Goal: Task Accomplishment & Management: Use online tool/utility

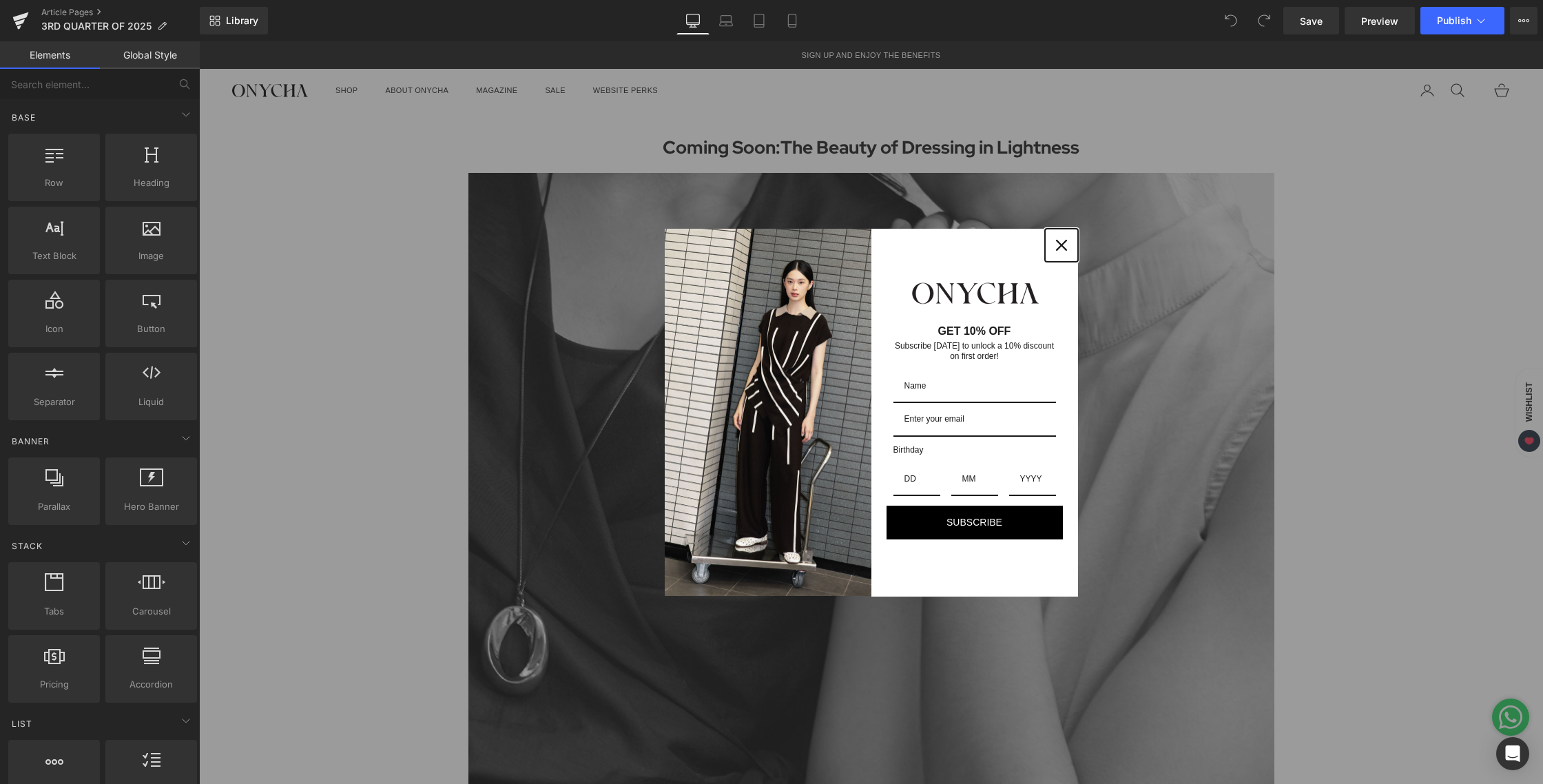
click at [1053, 252] on div "Close" at bounding box center [1062, 245] width 22 height 22
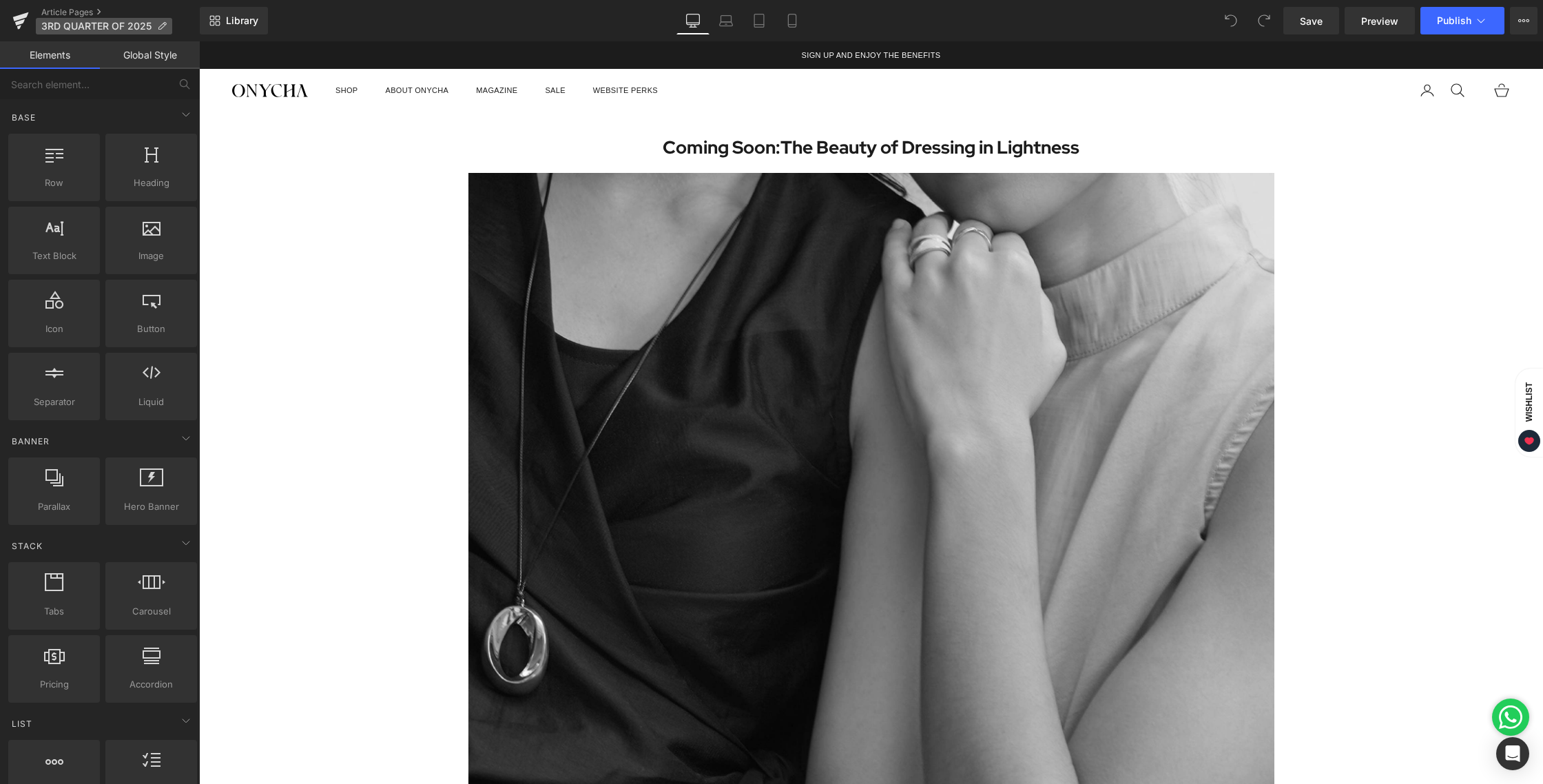
click at [147, 29] on span "3RD QUARTER OF 2025" at bounding box center [96, 26] width 110 height 11
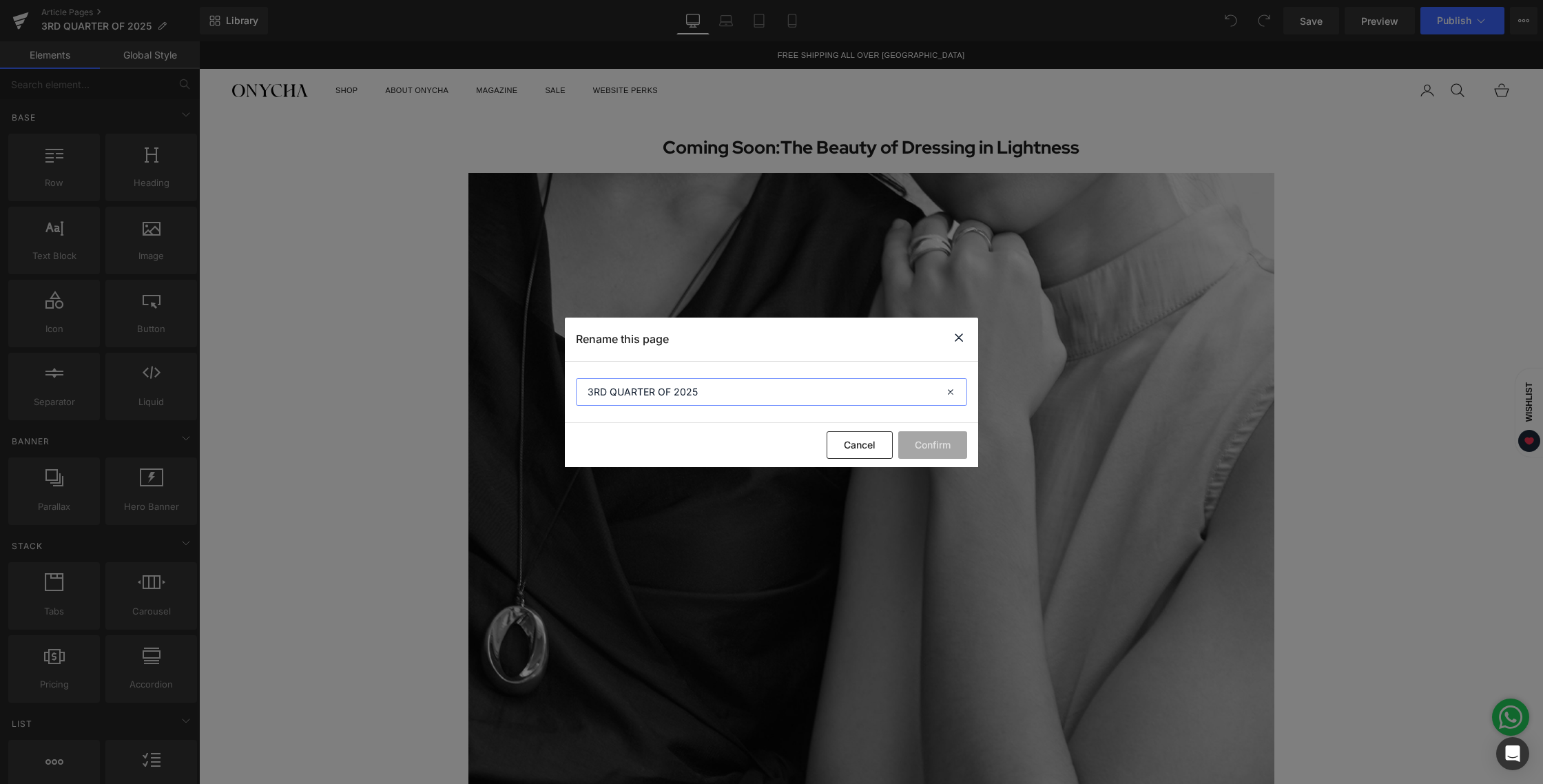
drag, startPoint x: 700, startPoint y: 390, endPoint x: 536, endPoint y: 385, distance: 164.1
click at [536, 385] on div "Rename this page 3RD QUARTER OF 2025 Cancel Confirm" at bounding box center [771, 392] width 1543 height 784
click at [963, 338] on icon at bounding box center [959, 338] width 16 height 17
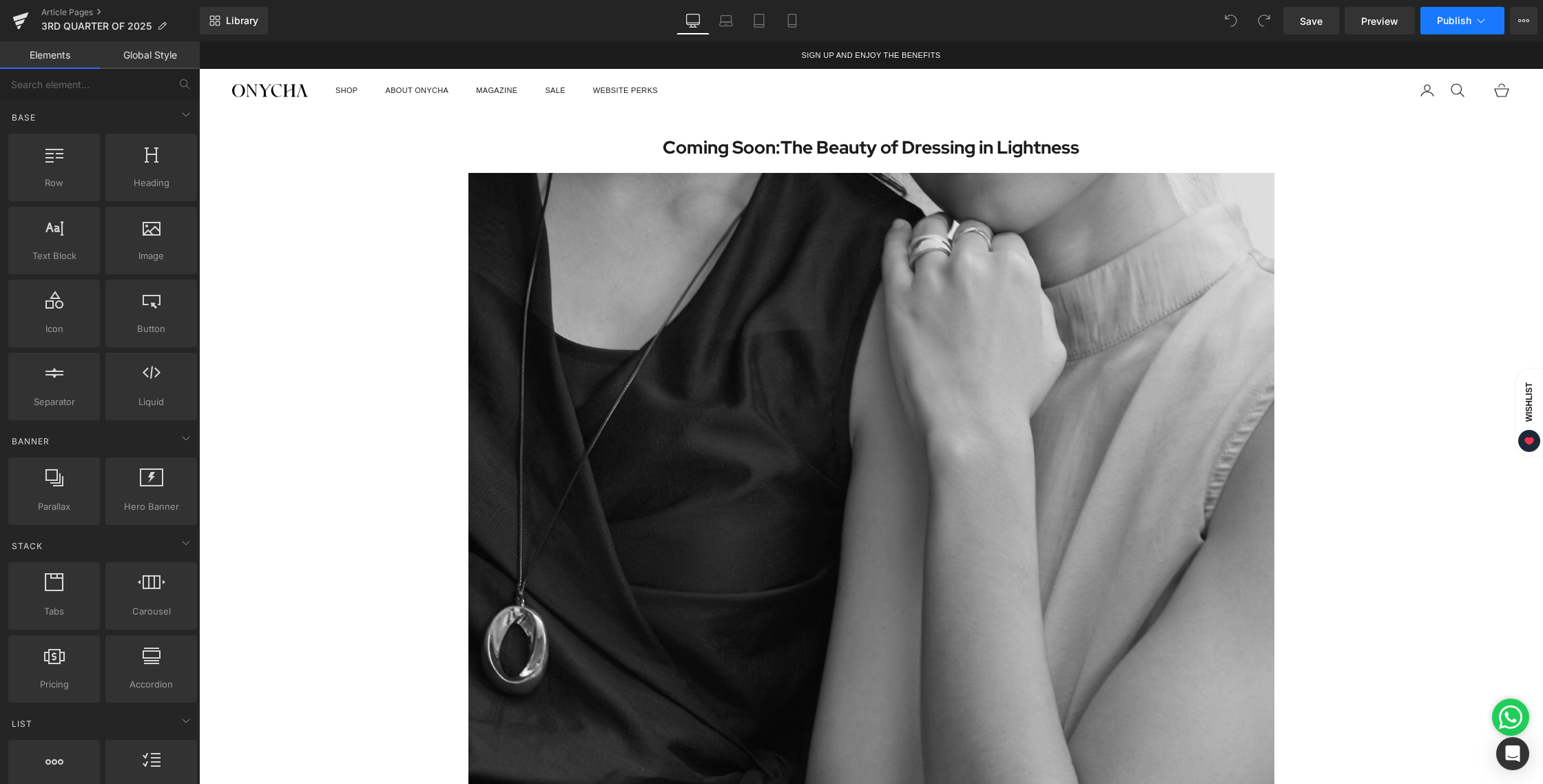
click at [1490, 17] on button "Publish" at bounding box center [1462, 20] width 84 height 27
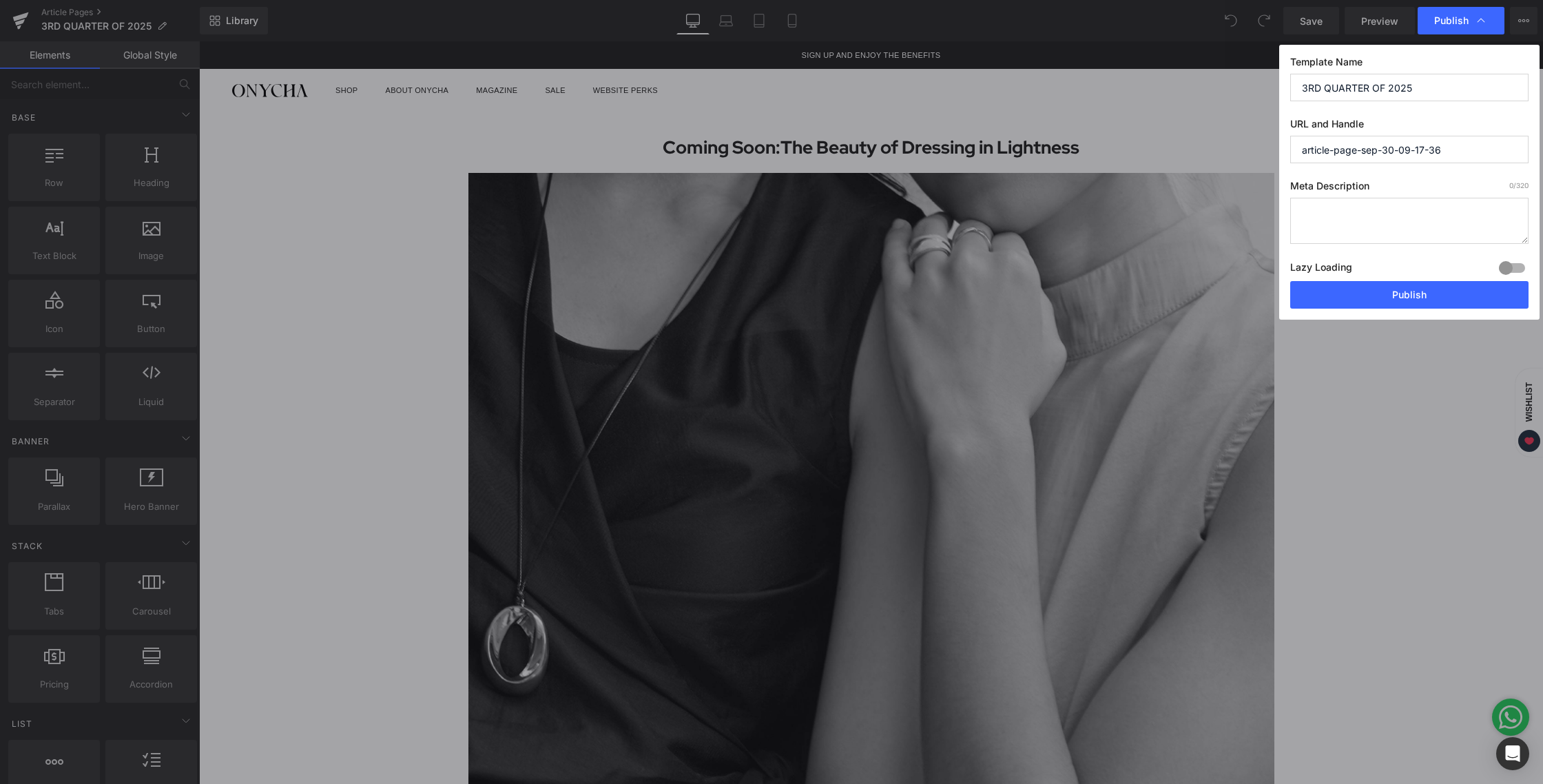
drag, startPoint x: 1450, startPoint y: 149, endPoint x: 1273, endPoint y: 149, distance: 177.0
click at [1273, 149] on div "Publish Template Name 3RD QUARTER OF 2025 URL and Handle article-page-sep-30-09…" at bounding box center [771, 392] width 1543 height 784
paste input "3RD QUARTER OF 2025"
type input "3rd-quarter-of-2025"
click at [1379, 299] on button "Publish" at bounding box center [1409, 294] width 239 height 27
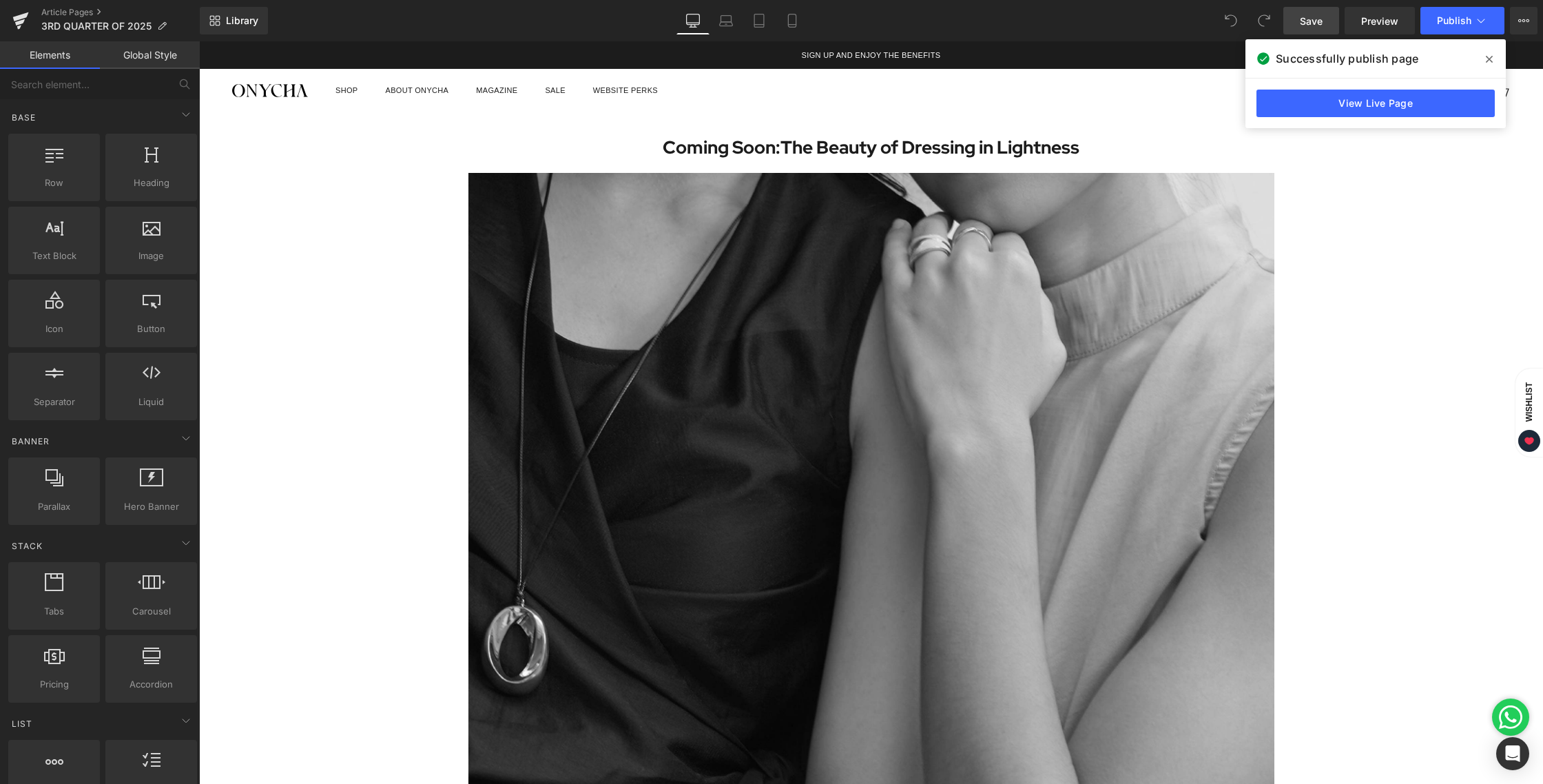
click at [1317, 23] on span "Save" at bounding box center [1311, 21] width 23 height 15
click at [1488, 59] on icon at bounding box center [1489, 59] width 7 height 7
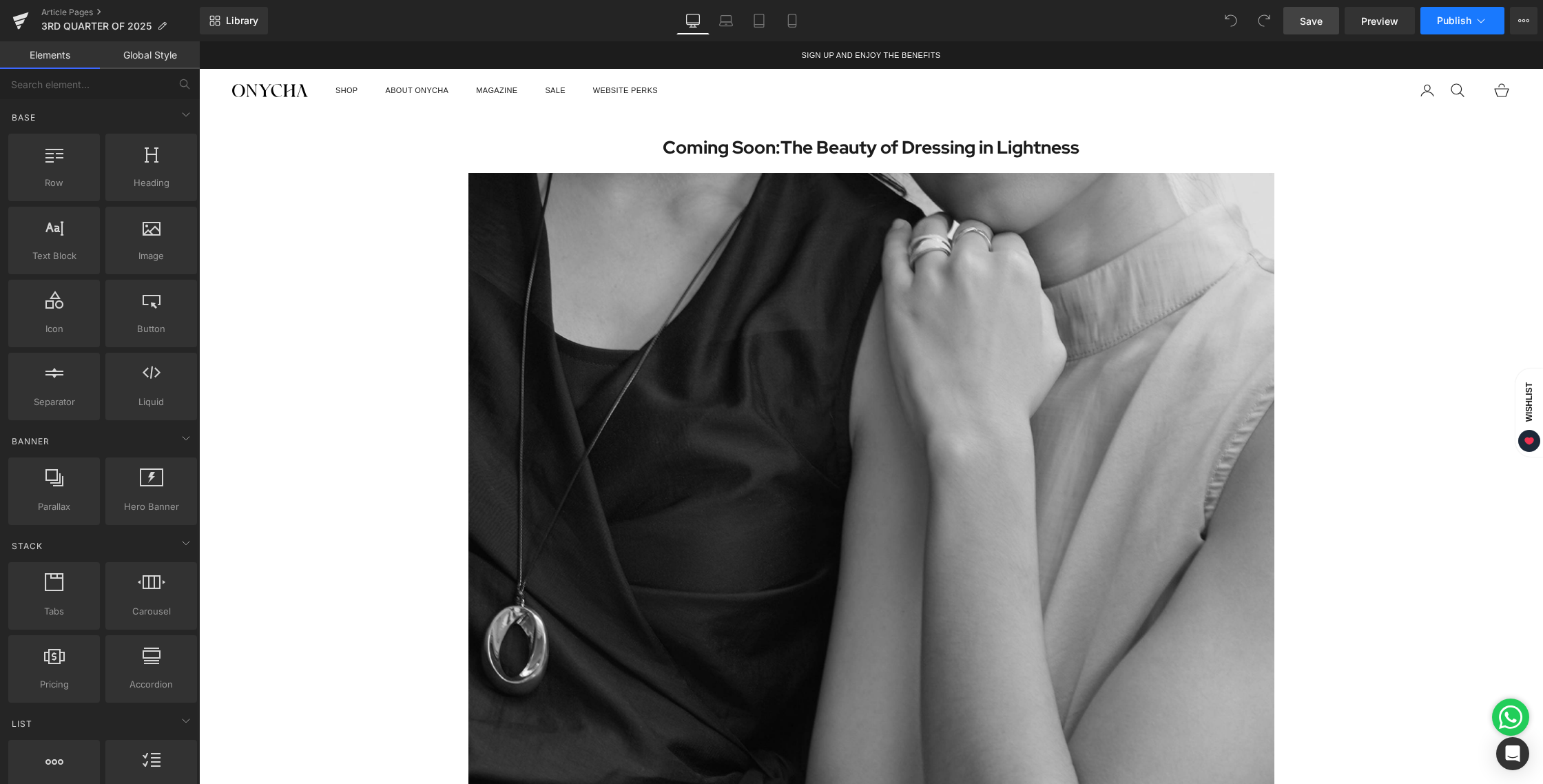
click at [1488, 24] on button "Publish" at bounding box center [1462, 20] width 84 height 27
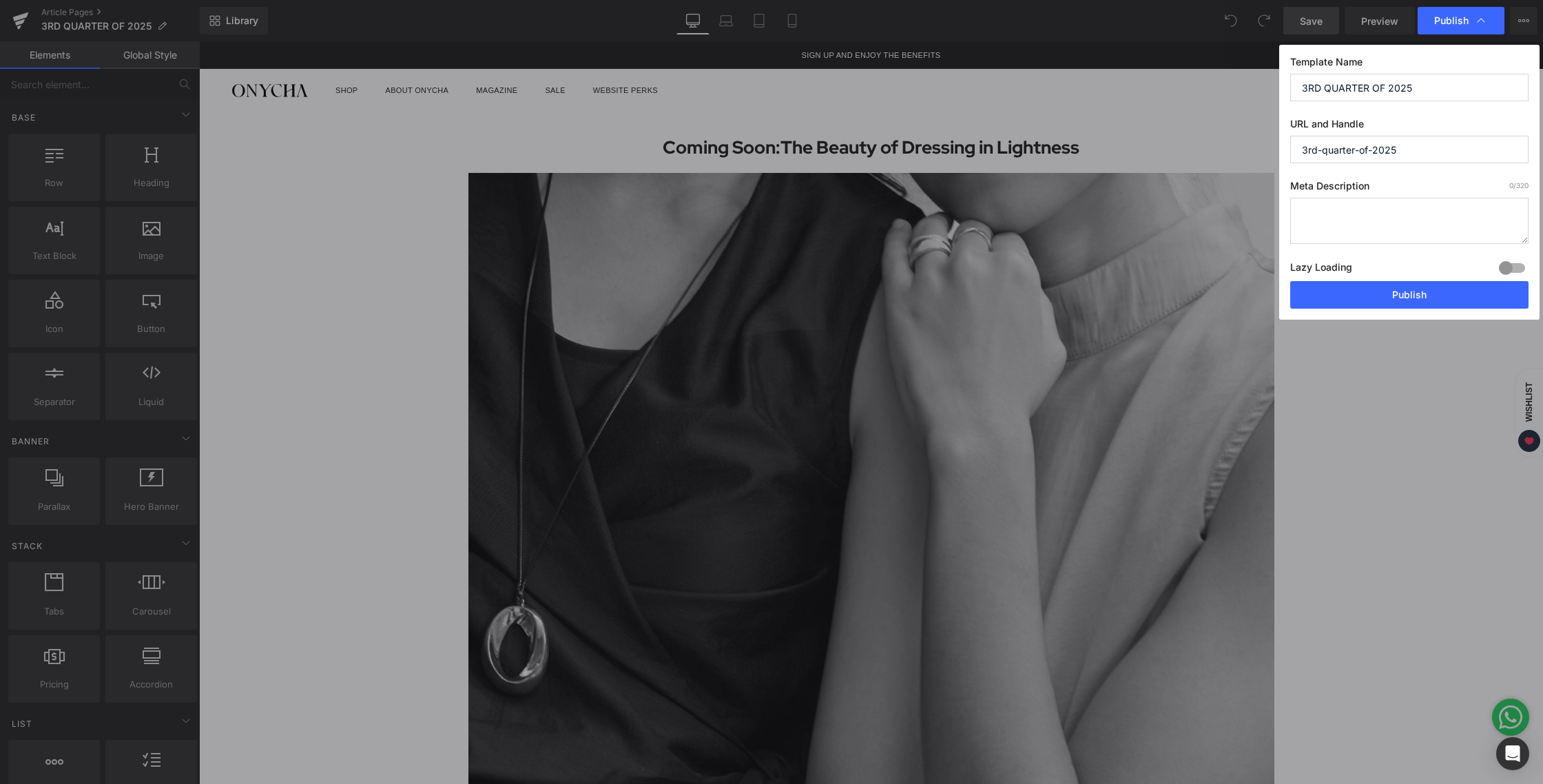
click at [1488, 24] on div "Publish" at bounding box center [1461, 20] width 87 height 27
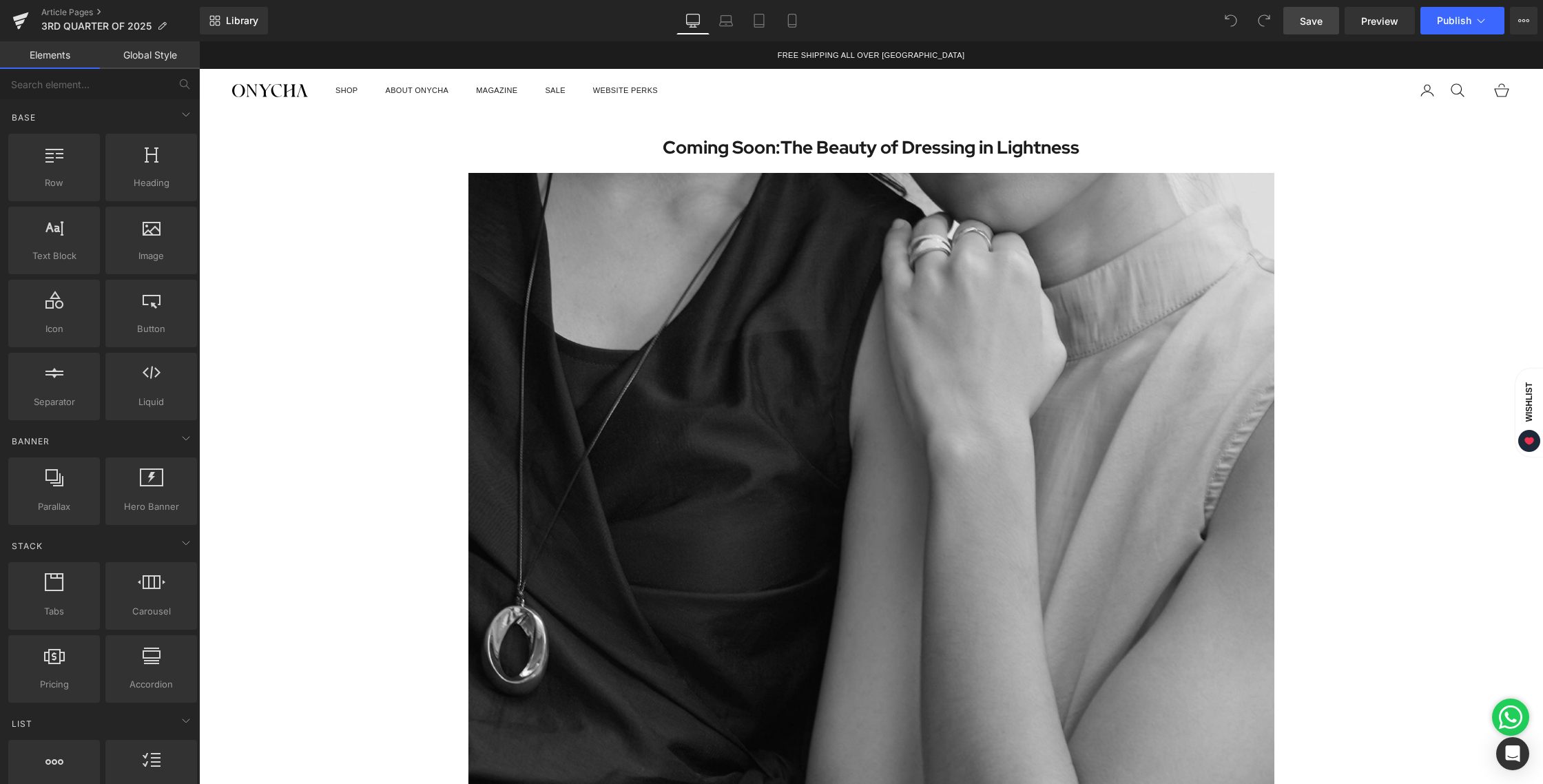
click at [17, 21] on icon at bounding box center [20, 23] width 9 height 6
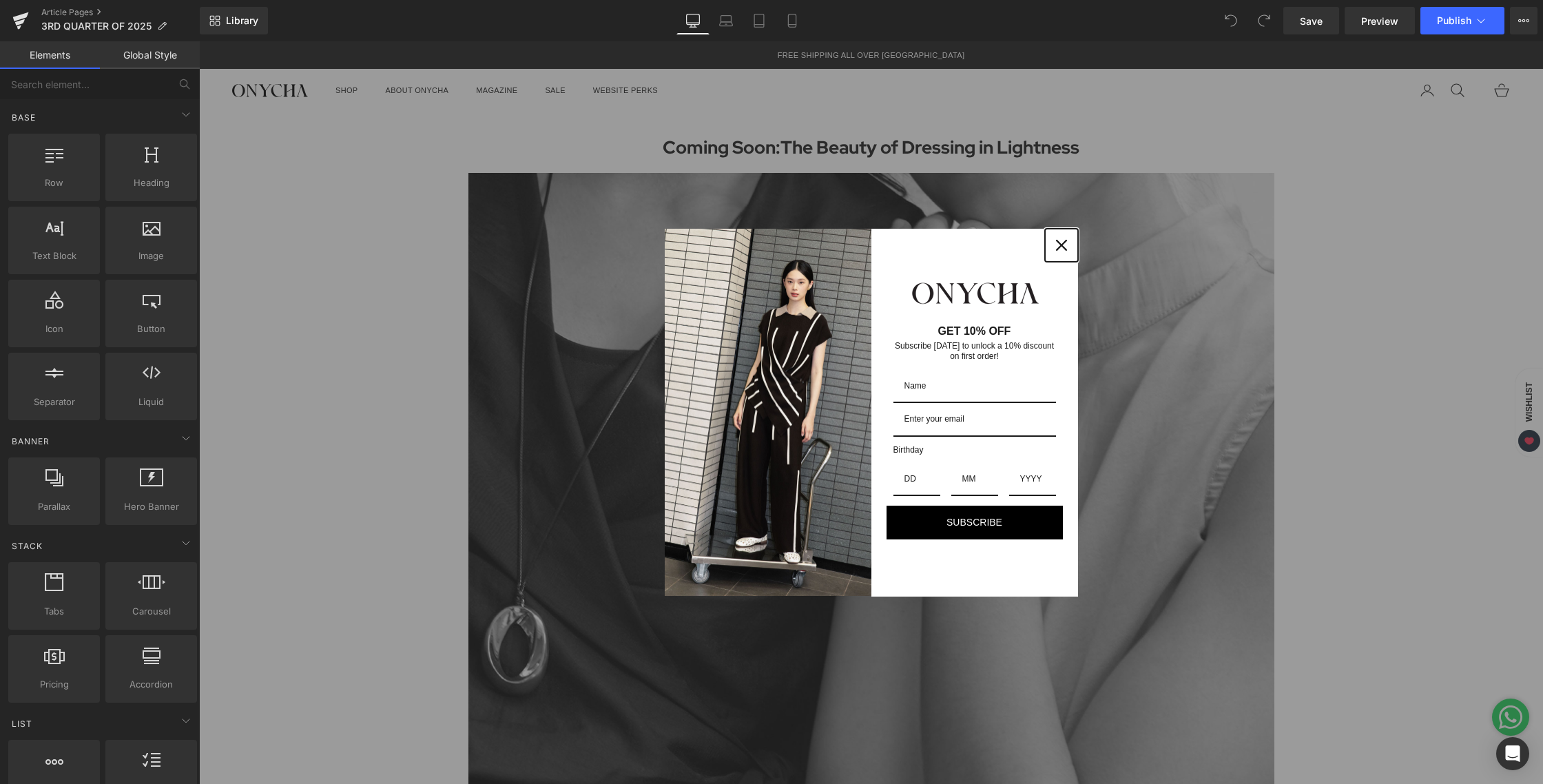
click at [1059, 246] on icon "close icon" at bounding box center [1062, 245] width 11 height 11
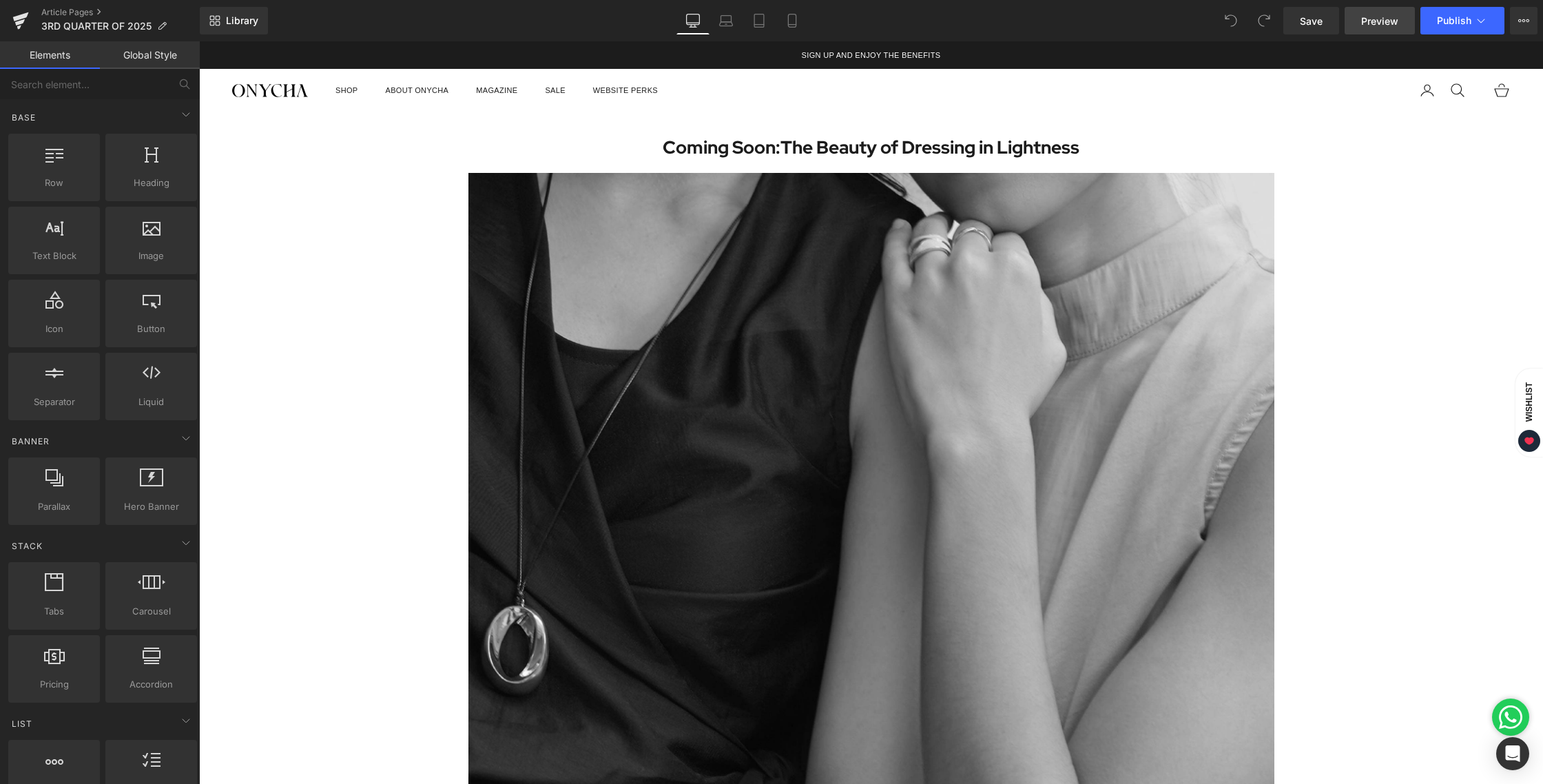
click at [1369, 27] on span "Preview" at bounding box center [1380, 21] width 38 height 15
click at [1450, 20] on span "Publish" at bounding box center [1455, 20] width 34 height 11
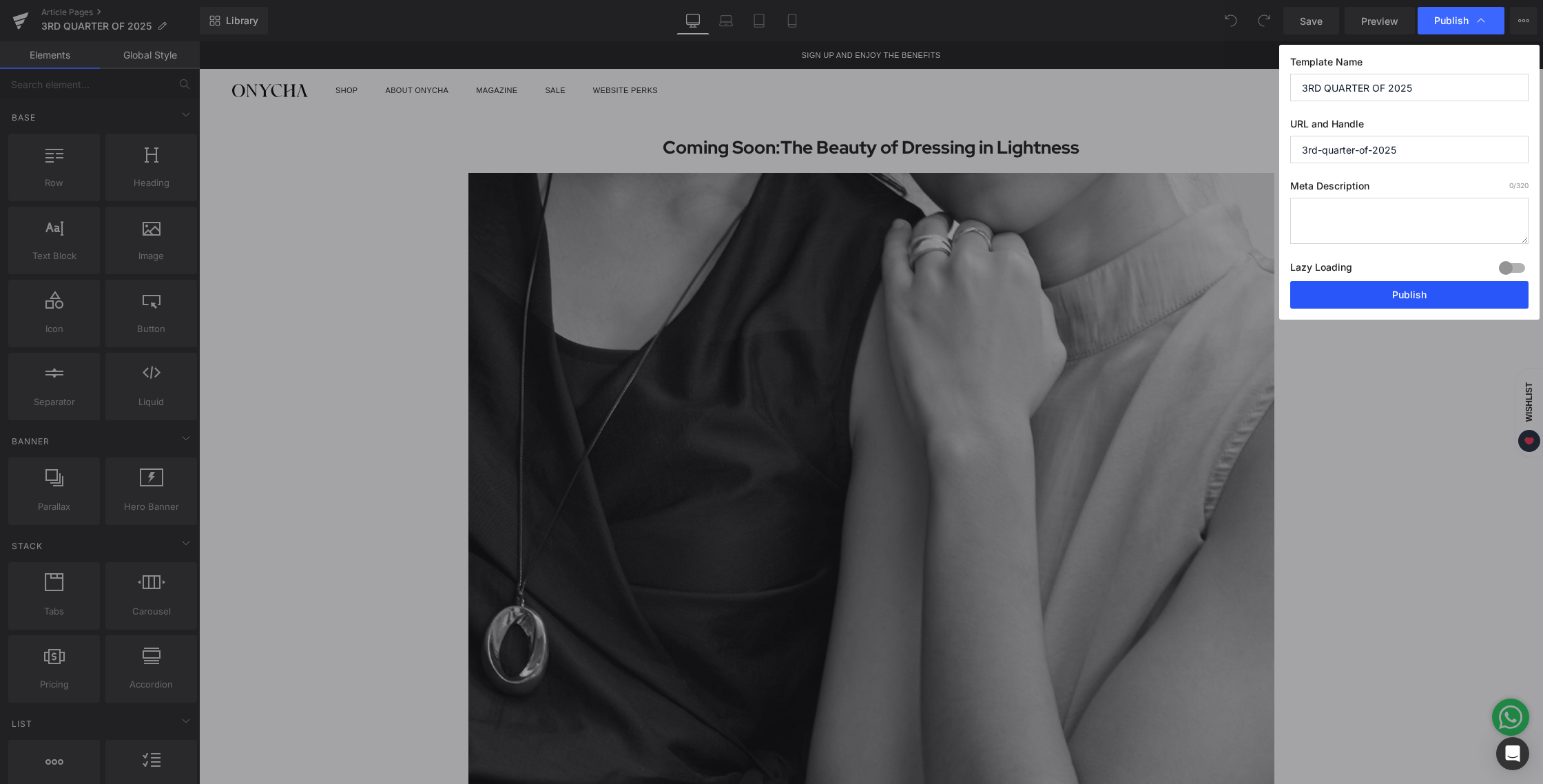
click at [1409, 298] on button "Publish" at bounding box center [1409, 294] width 239 height 27
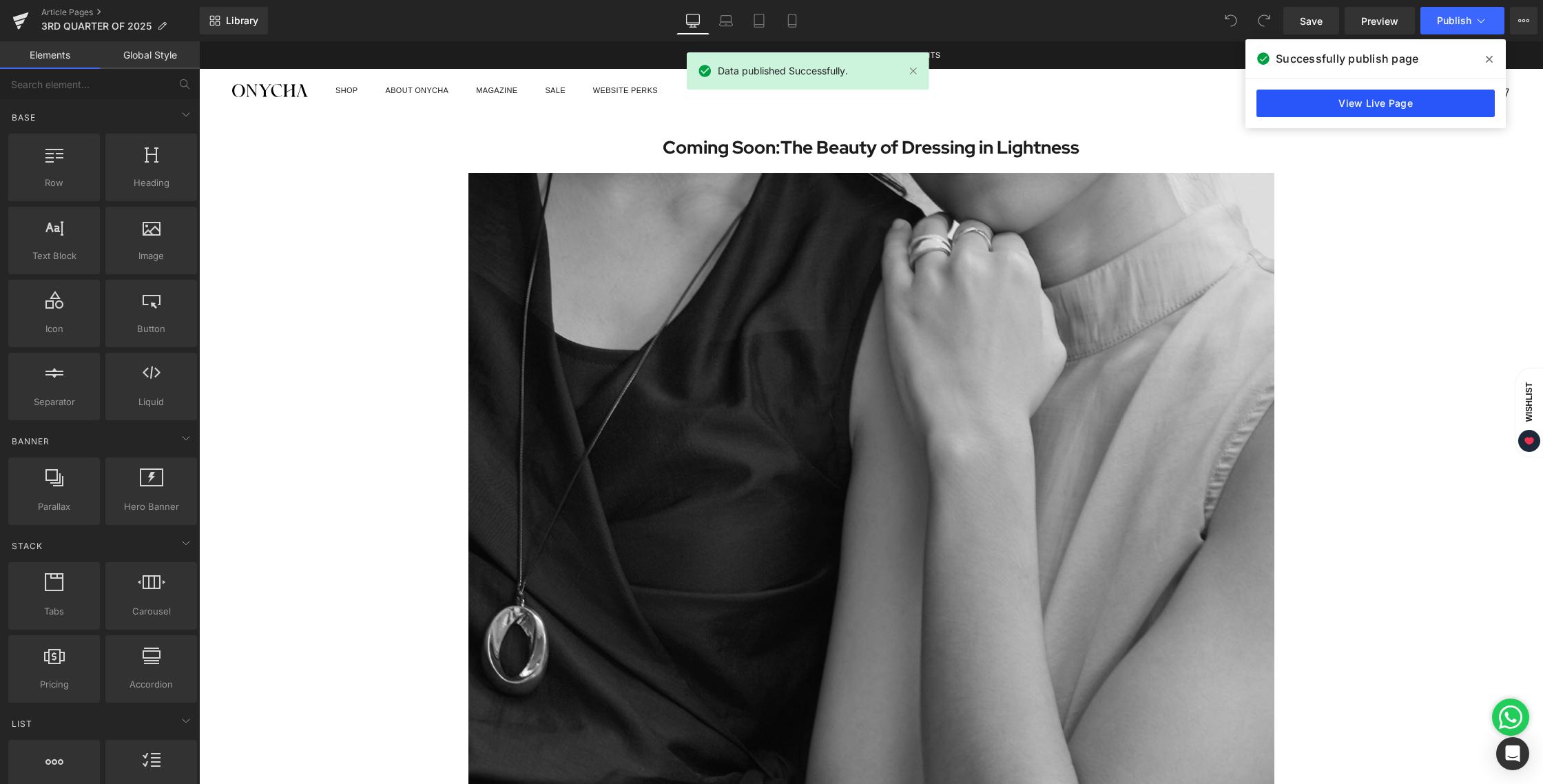
click at [1339, 109] on link "View Live Page" at bounding box center [1376, 103] width 239 height 27
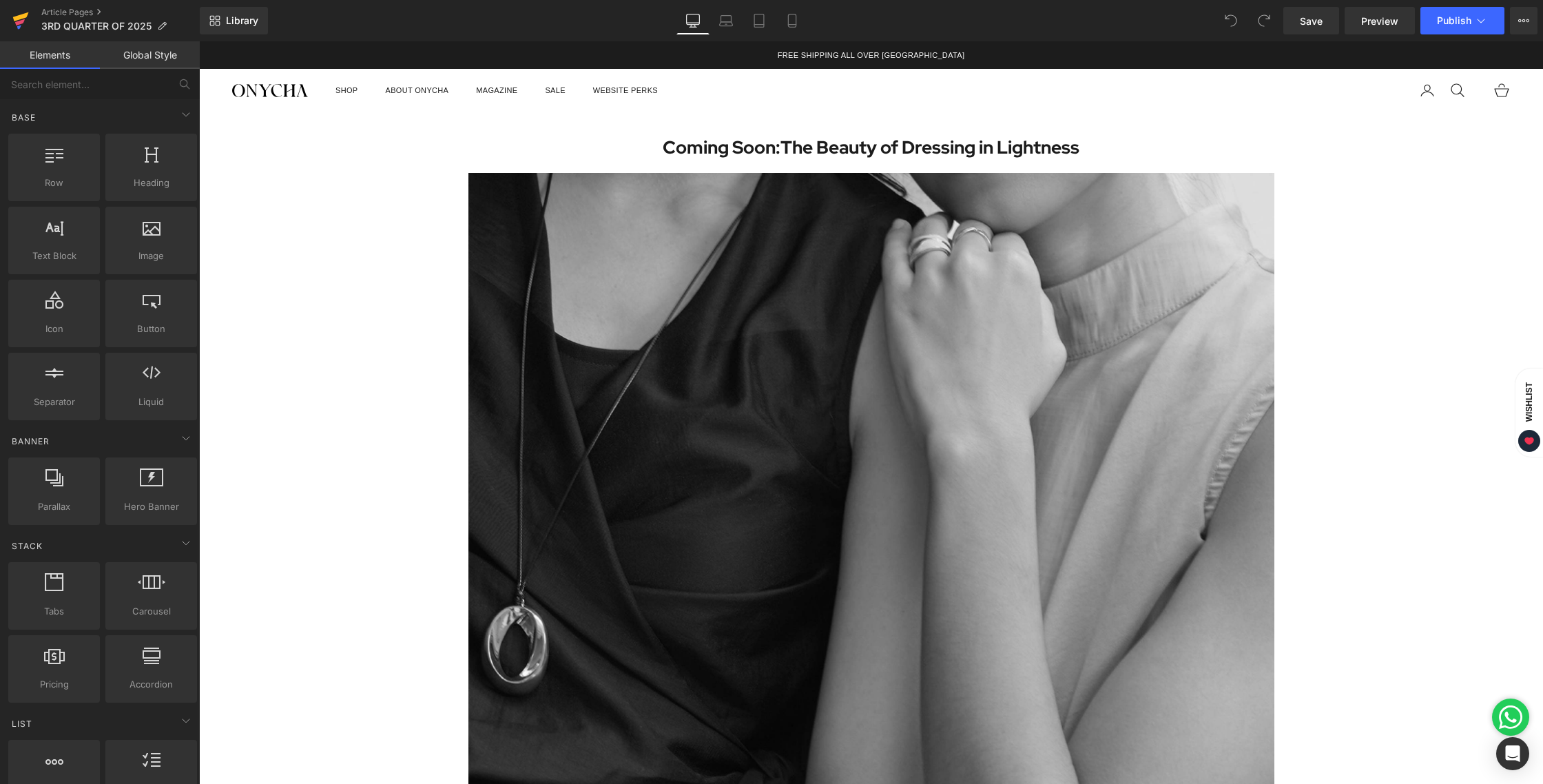
click at [16, 26] on icon at bounding box center [20, 20] width 16 height 34
